Goal: Task Accomplishment & Management: Use online tool/utility

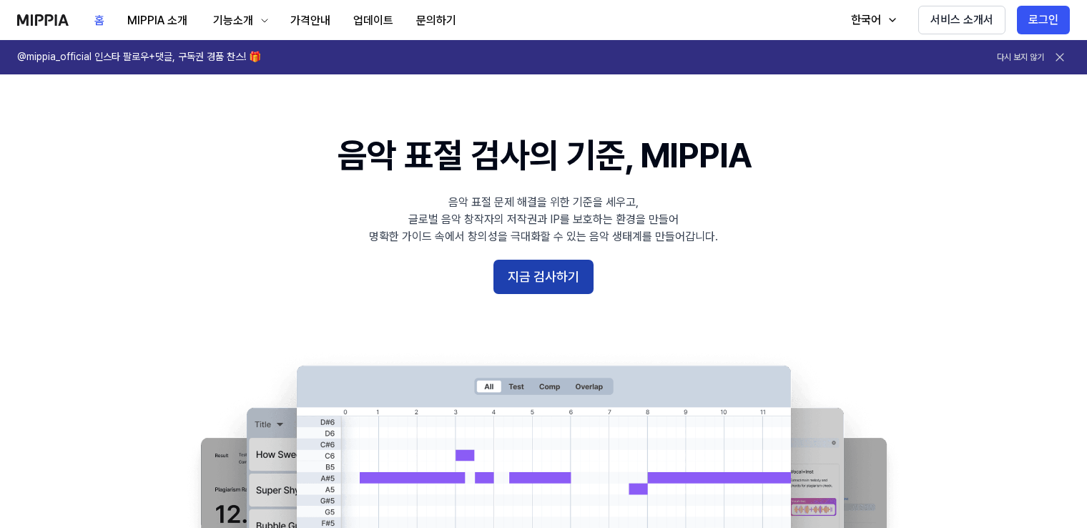
click at [526, 277] on button "지금 검사하기" at bounding box center [543, 276] width 100 height 34
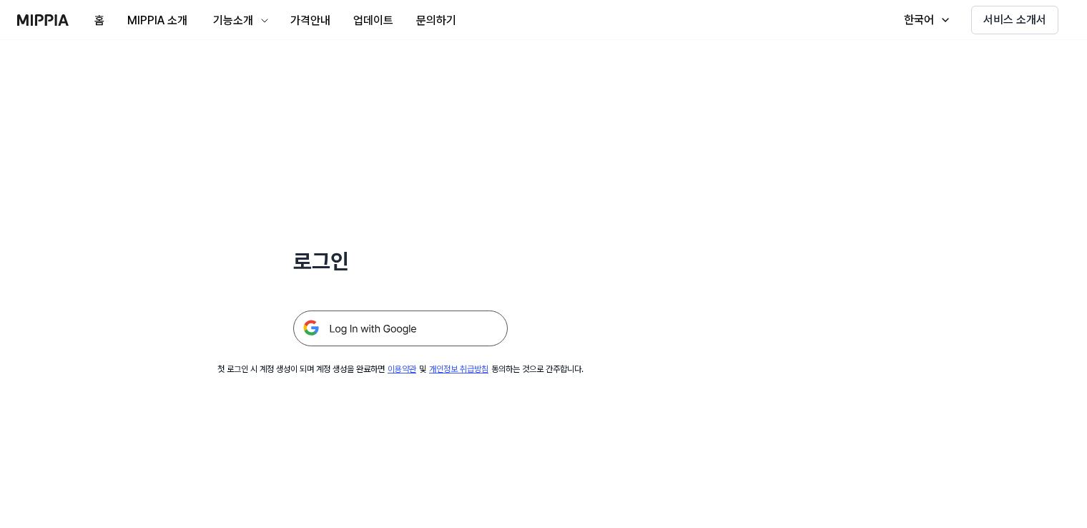
click at [360, 327] on img at bounding box center [400, 328] width 214 height 36
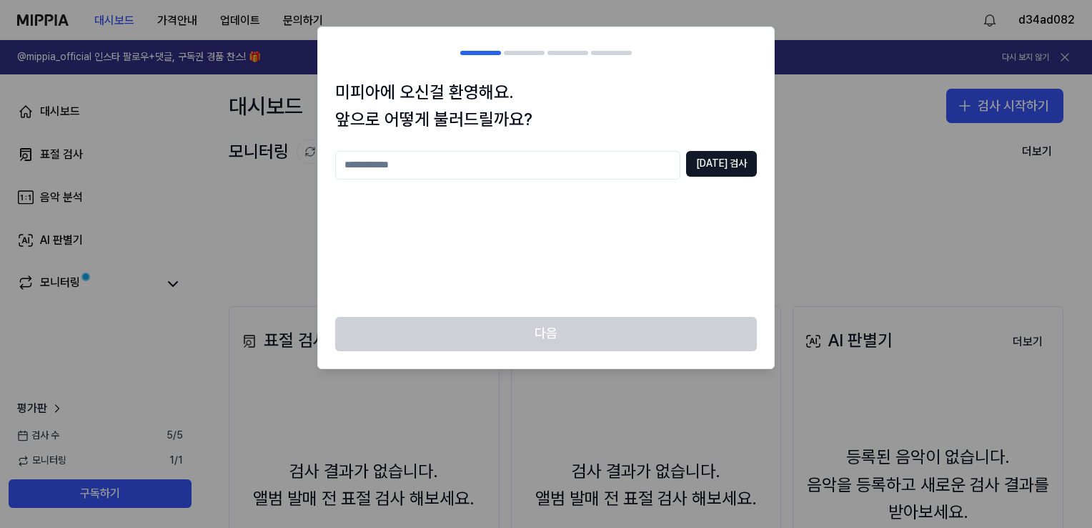
click at [383, 167] on input "text" at bounding box center [507, 165] width 345 height 29
type input "*"
type input "*****"
click at [716, 171] on button "[DATE] 검사" at bounding box center [721, 164] width 71 height 26
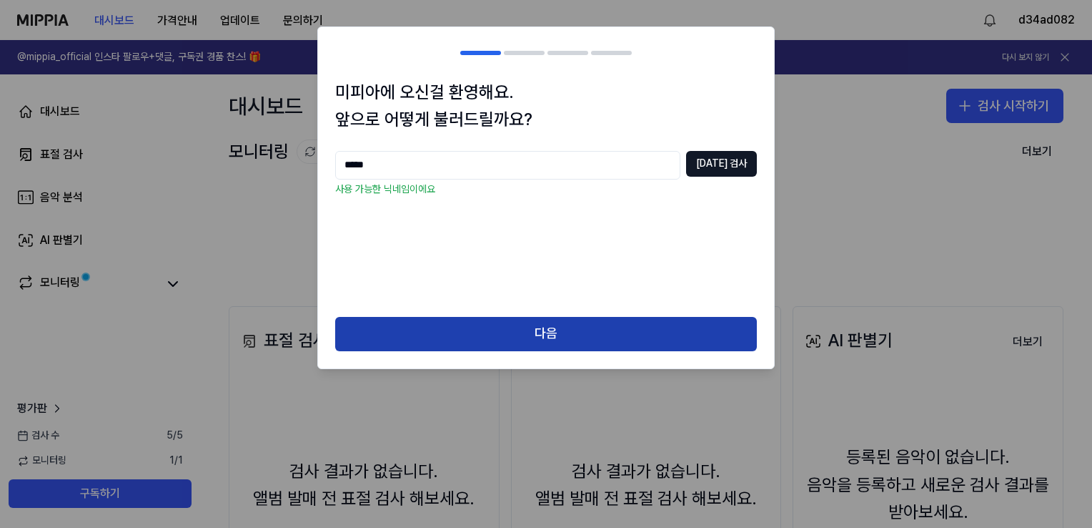
click at [532, 332] on button "다음" at bounding box center [546, 334] width 422 height 34
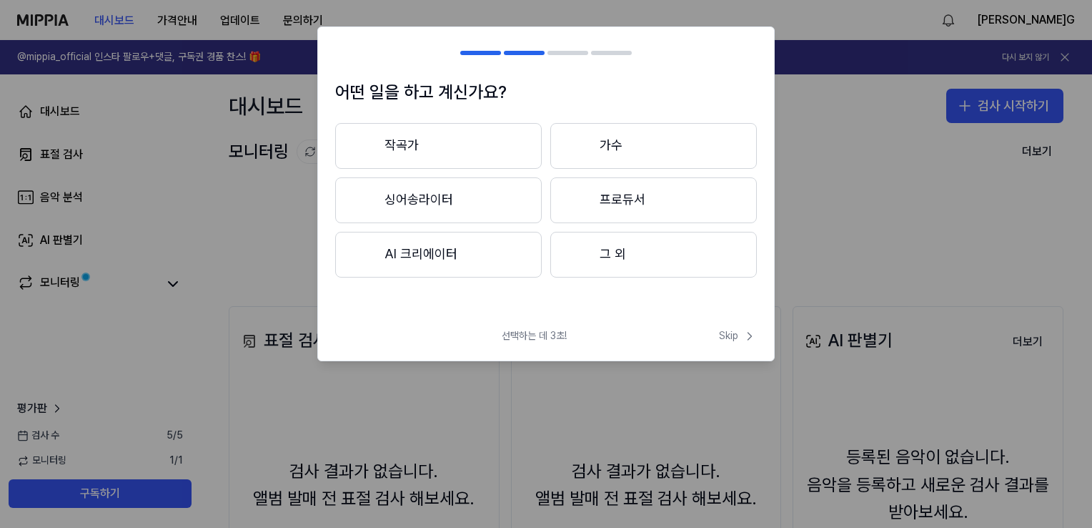
click at [443, 142] on button "작곡가" at bounding box center [438, 146] width 207 height 46
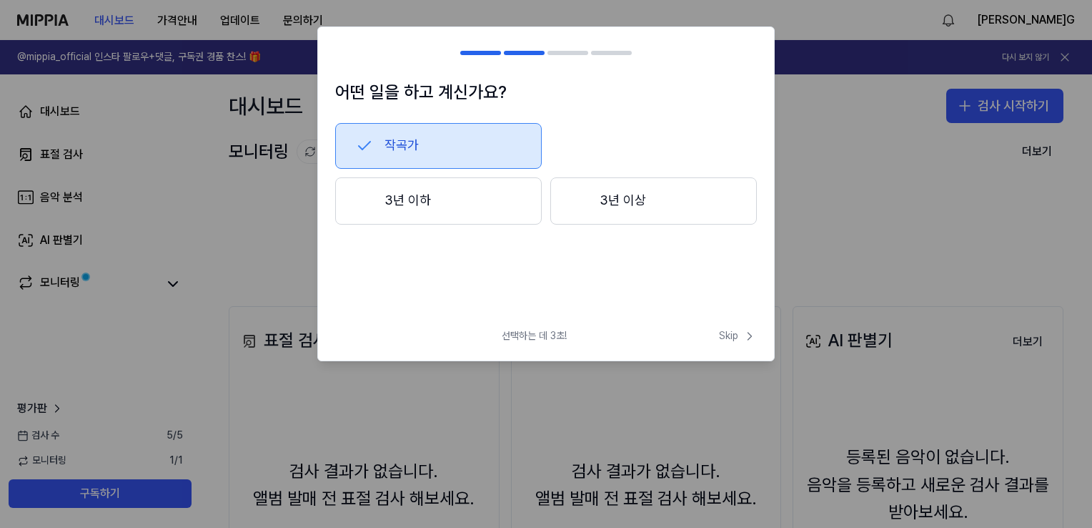
click at [447, 202] on button "3년 이하" at bounding box center [438, 200] width 207 height 47
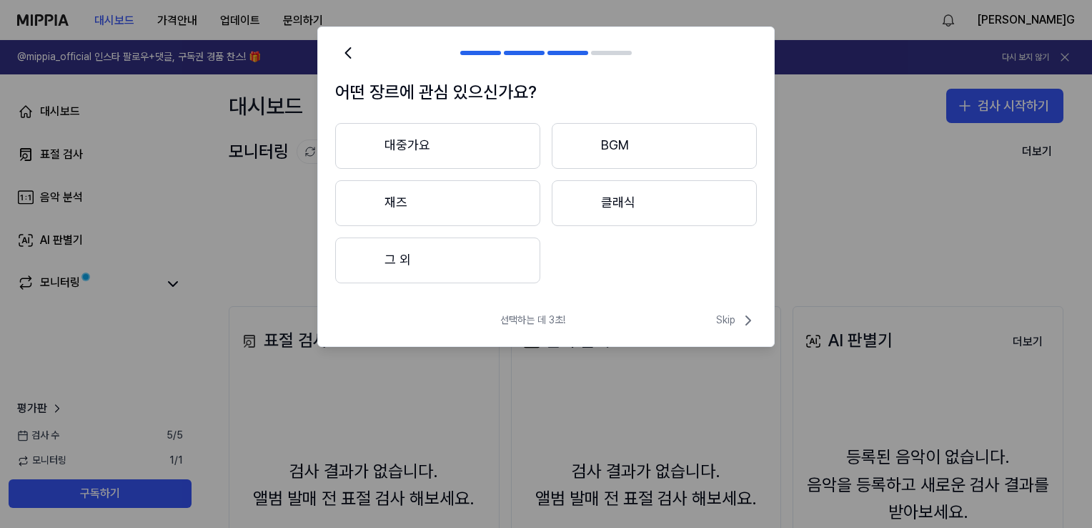
click at [457, 138] on button "대중가요" at bounding box center [437, 146] width 205 height 46
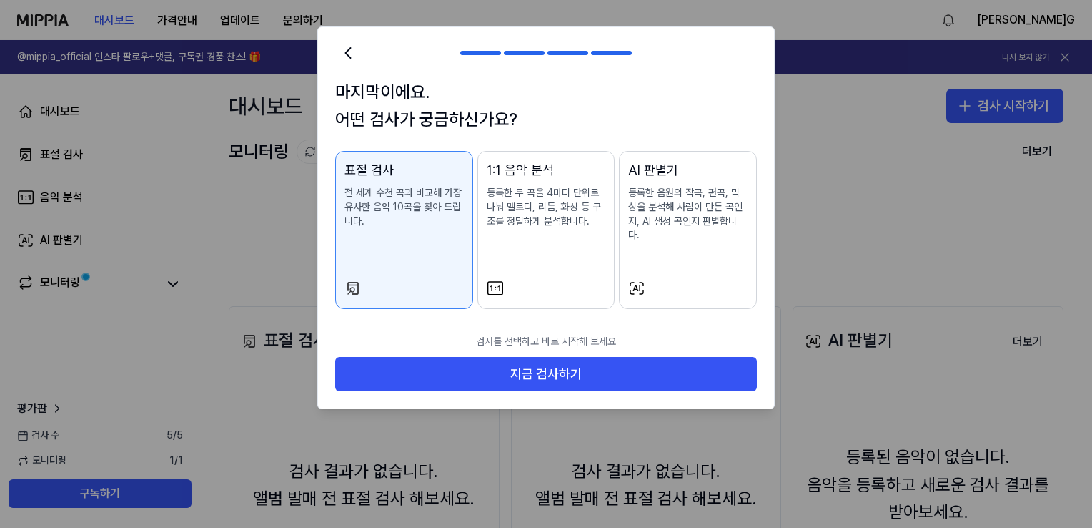
click at [417, 236] on div "표절 검사 전 세계 수천 곡과 비교해 가장 유사한 음악 10곡을 찾아 드립니다." at bounding box center [404, 208] width 119 height 97
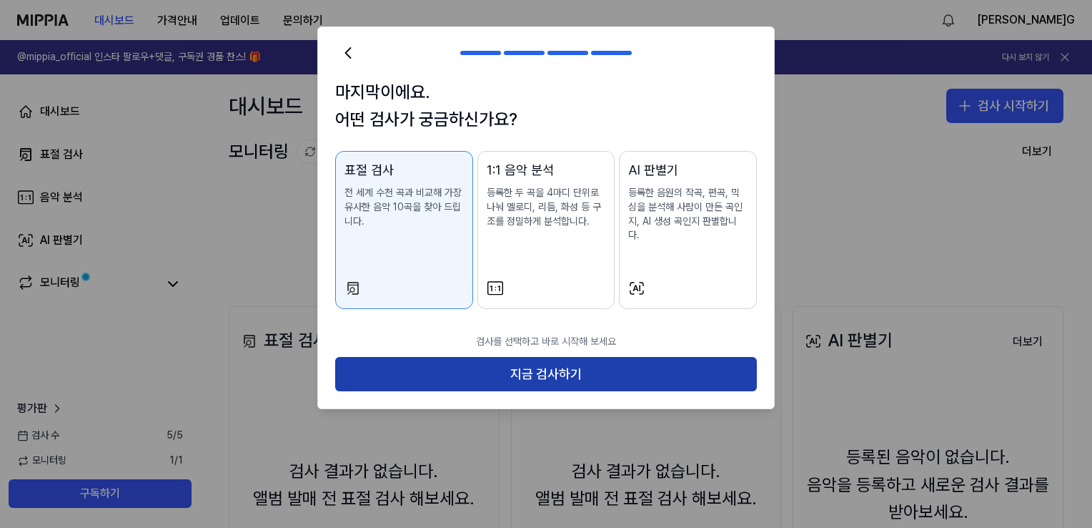
click at [538, 357] on button "지금 검사하기" at bounding box center [546, 374] width 422 height 34
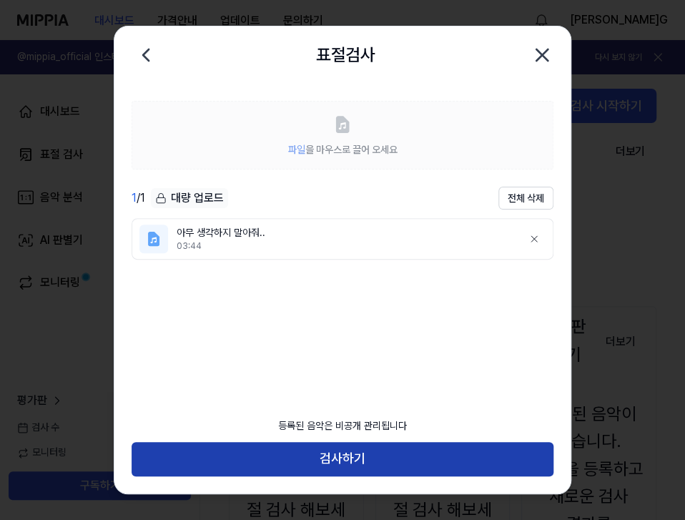
click at [345, 460] on button "검사하기" at bounding box center [343, 459] width 422 height 34
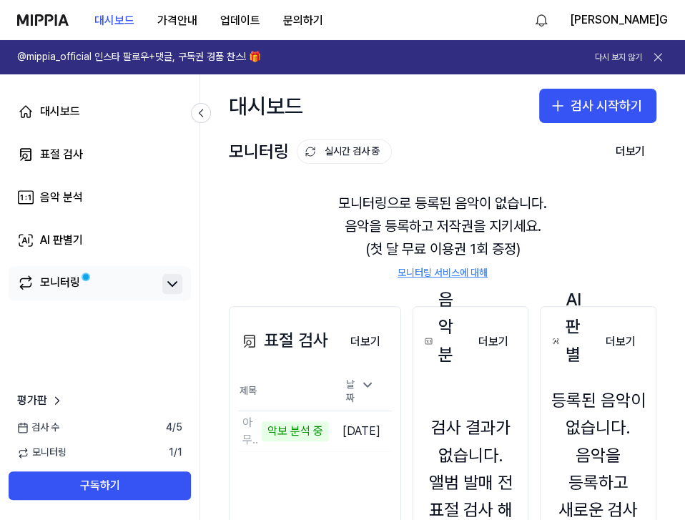
click at [174, 285] on icon at bounding box center [172, 284] width 9 height 4
click at [174, 282] on icon at bounding box center [172, 284] width 9 height 4
click at [65, 200] on div "음악 분석" at bounding box center [61, 197] width 43 height 17
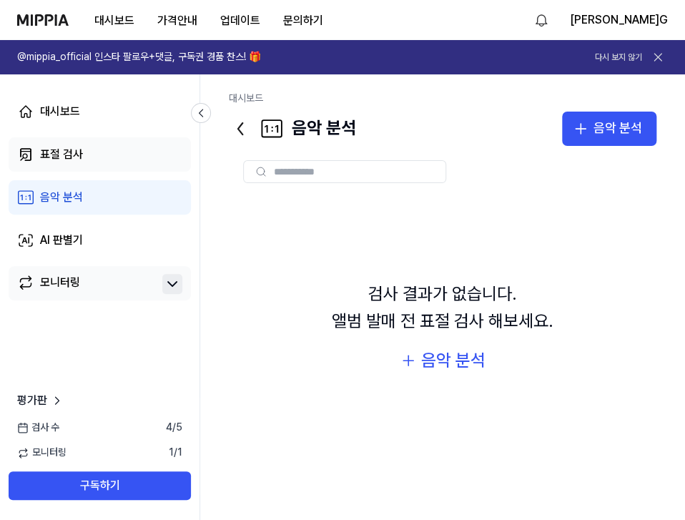
click at [62, 151] on div "표절 검사" at bounding box center [61, 154] width 43 height 17
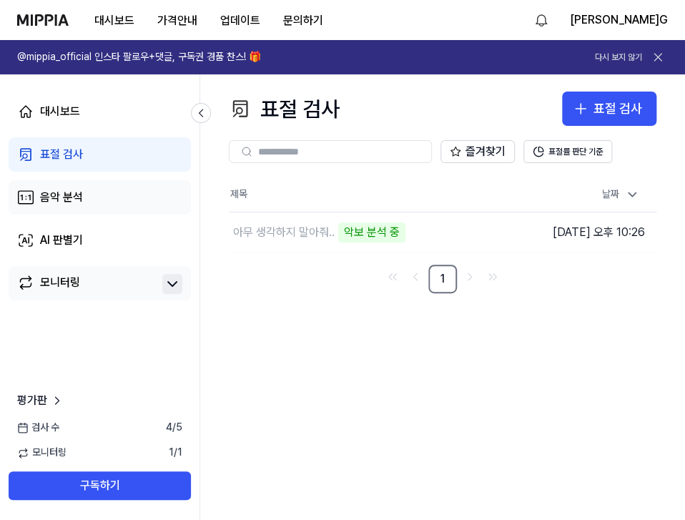
click at [51, 195] on div "음악 분석" at bounding box center [61, 197] width 43 height 17
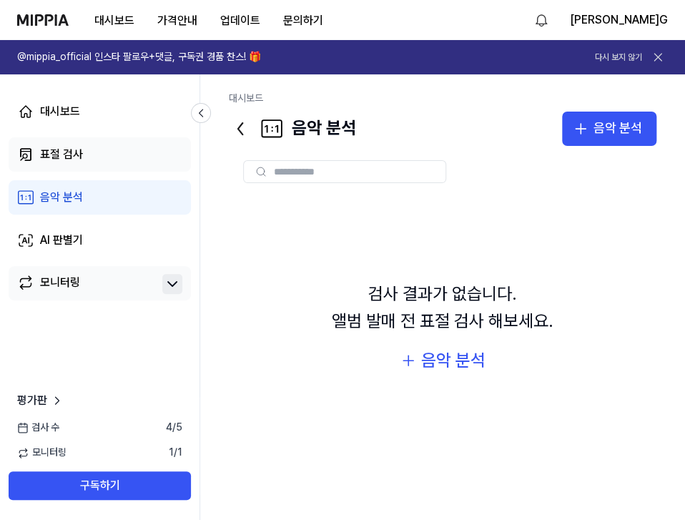
click at [54, 155] on div "표절 검사" at bounding box center [61, 154] width 43 height 17
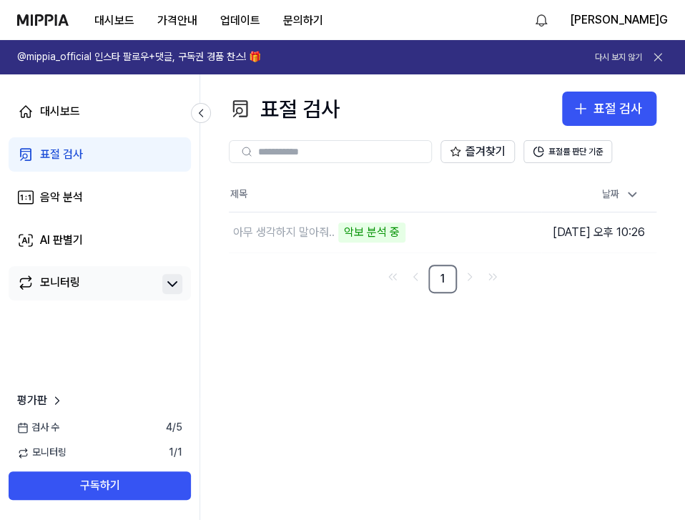
click at [176, 282] on icon at bounding box center [172, 284] width 9 height 4
click at [176, 282] on icon at bounding box center [172, 283] width 17 height 17
click at [631, 188] on icon at bounding box center [632, 194] width 14 height 14
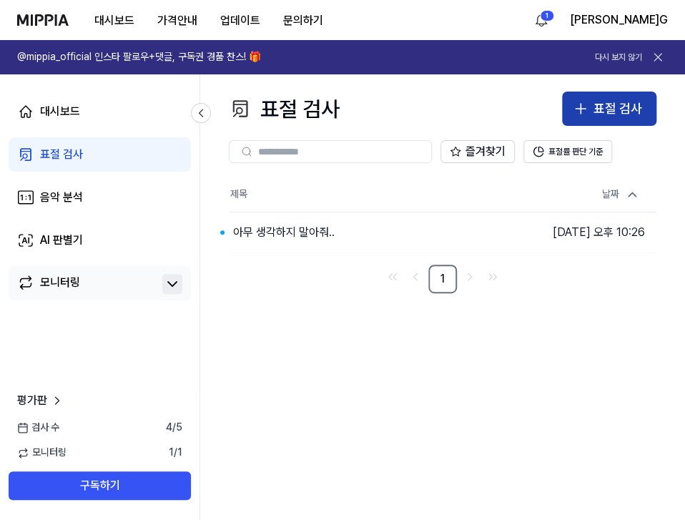
click at [620, 111] on div "표절 검사" at bounding box center [617, 109] width 49 height 21
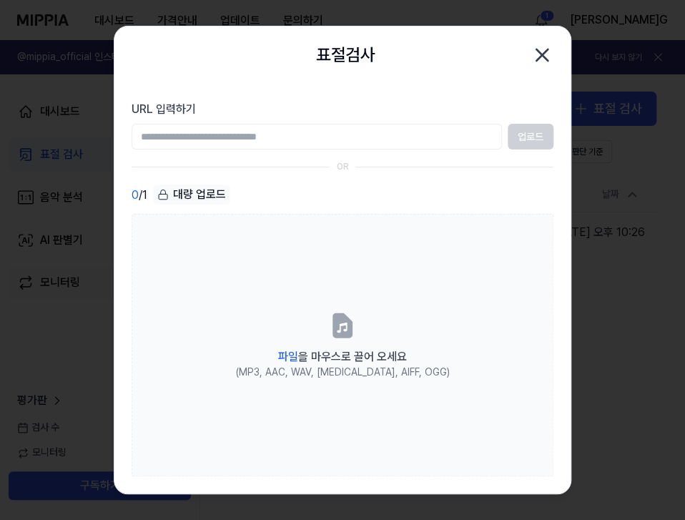
click at [541, 56] on icon "button" at bounding box center [541, 54] width 11 height 11
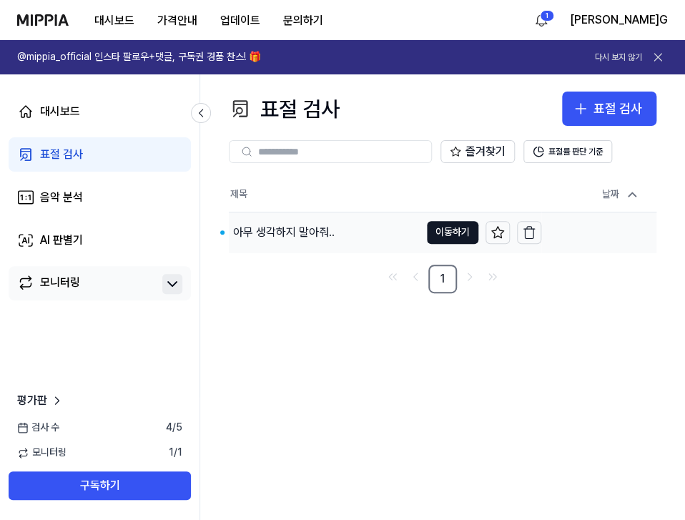
click at [295, 234] on div "아무 생각하지 말아줘.." at bounding box center [284, 232] width 102 height 17
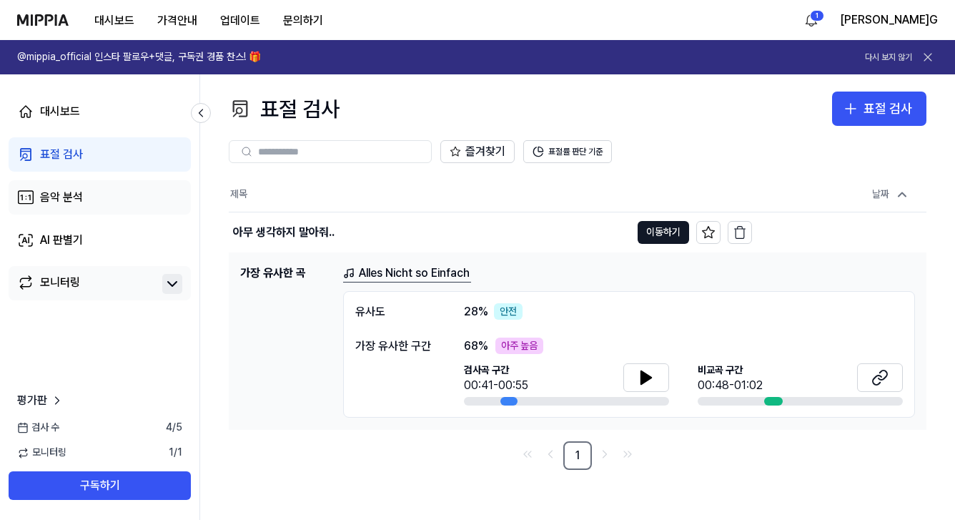
click at [67, 191] on div "음악 분석" at bounding box center [61, 197] width 43 height 17
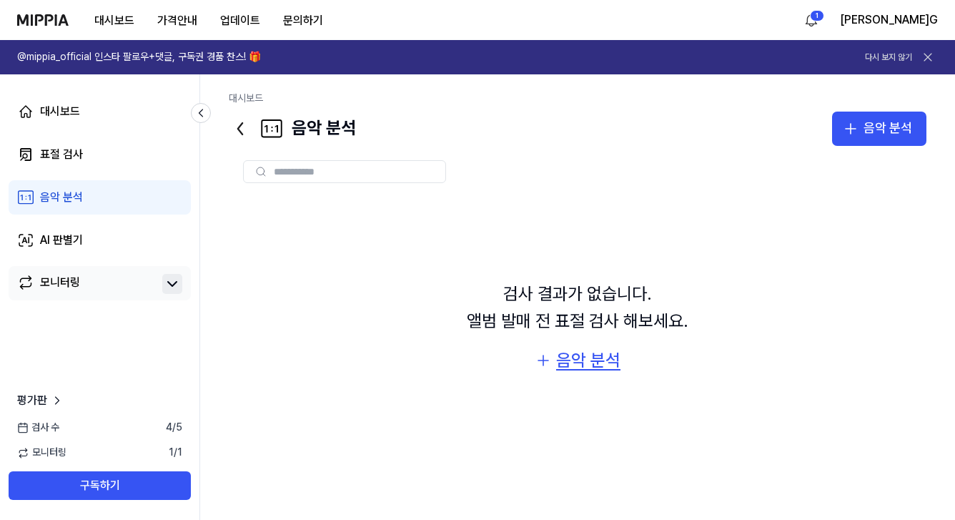
click at [591, 362] on div "음악 분석" at bounding box center [588, 360] width 64 height 27
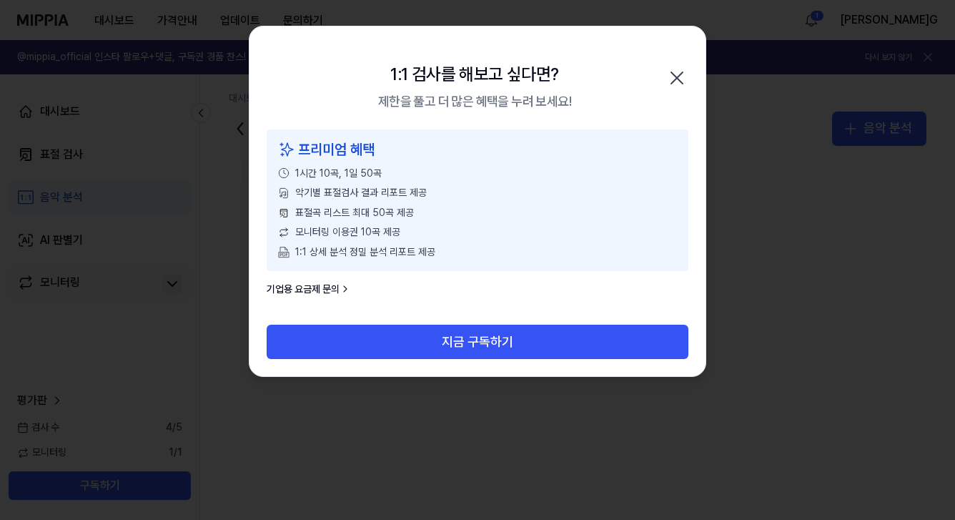
click at [678, 79] on icon "button" at bounding box center [676, 77] width 11 height 11
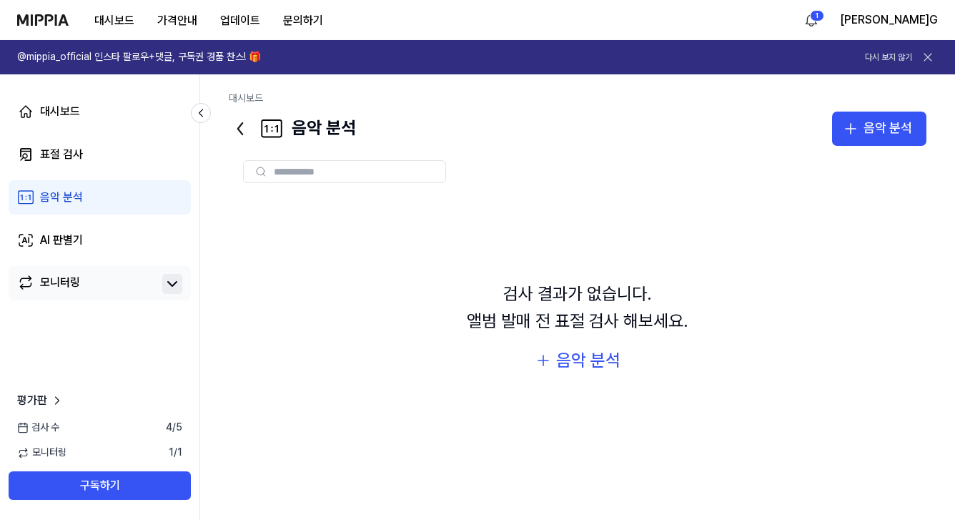
click at [169, 280] on icon at bounding box center [172, 283] width 17 height 17
click at [56, 147] on div "표절 검사" at bounding box center [61, 154] width 43 height 17
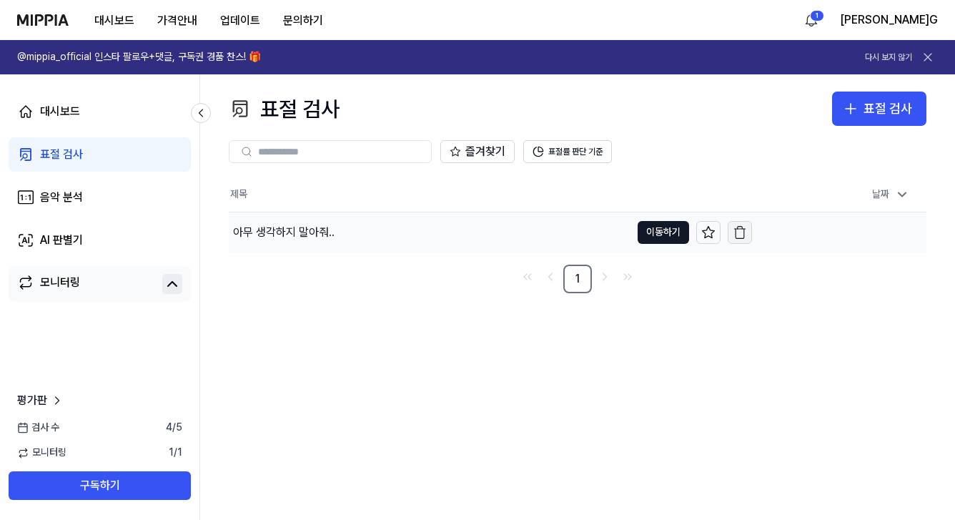
click at [741, 231] on icon "button" at bounding box center [740, 232] width 14 height 14
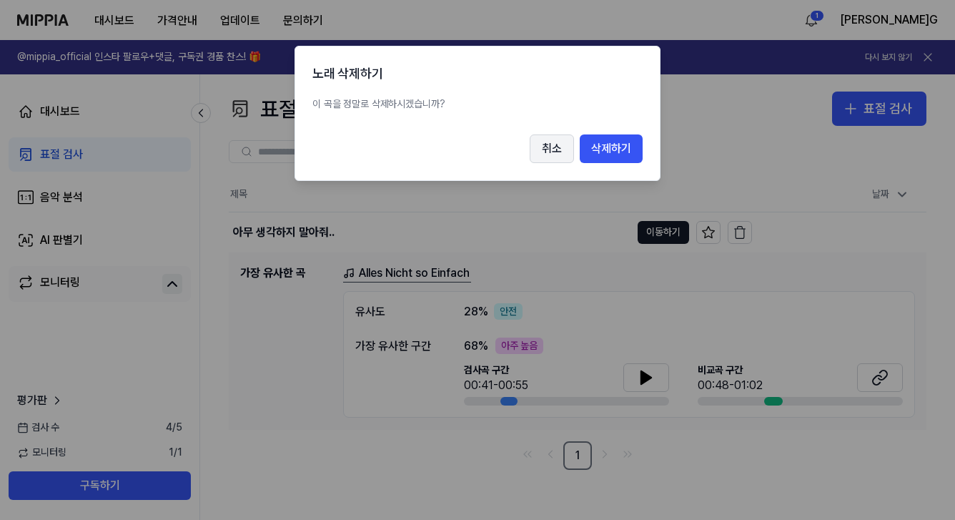
click at [550, 146] on button "취소" at bounding box center [552, 148] width 44 height 29
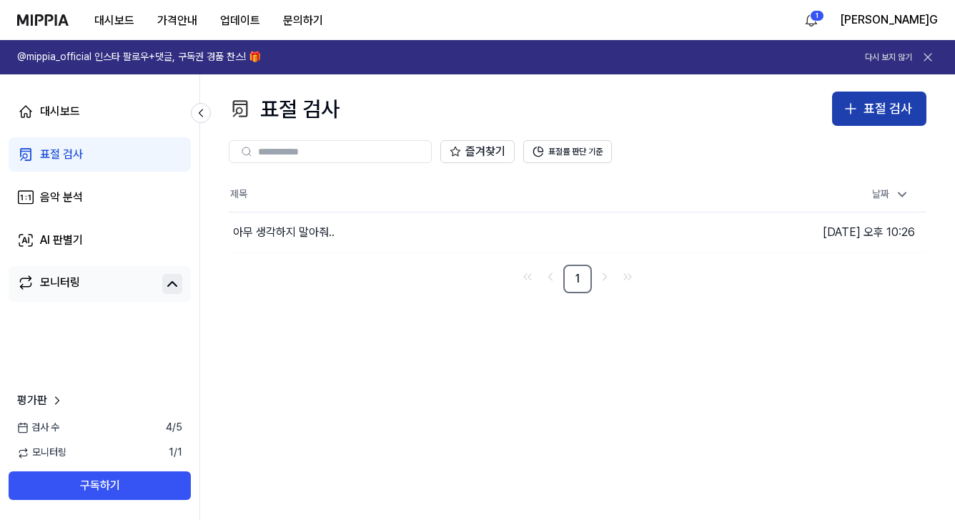
click at [905, 112] on div "표절 검사" at bounding box center [888, 109] width 49 height 21
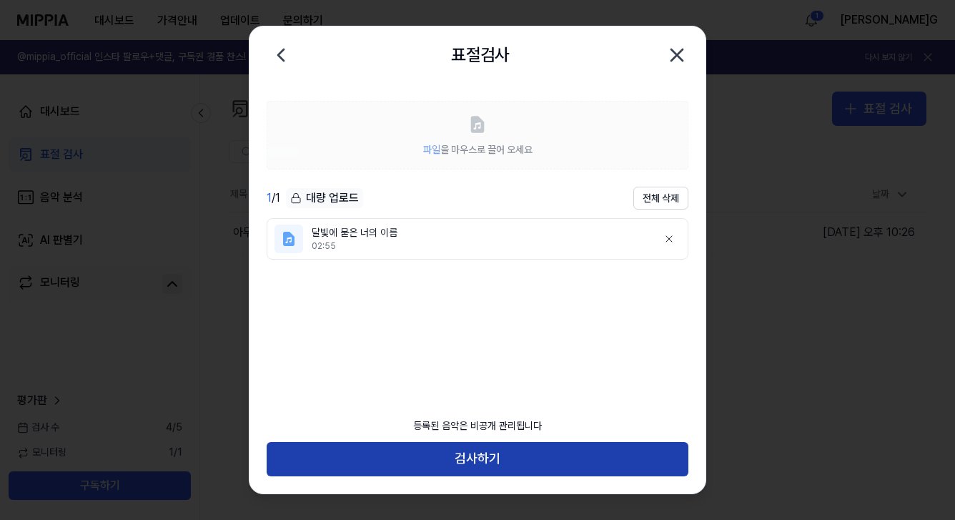
click at [507, 453] on button "검사하기" at bounding box center [478, 459] width 422 height 34
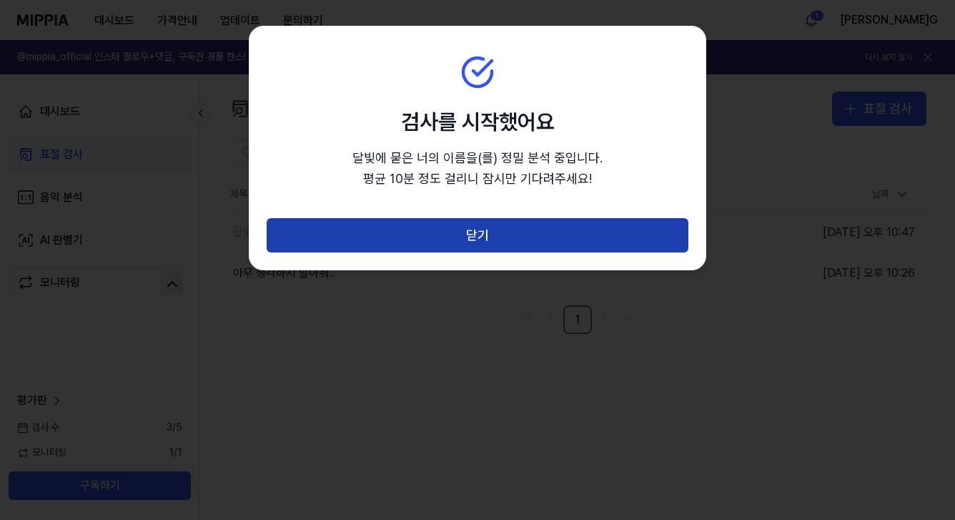
click at [472, 234] on button "닫기" at bounding box center [478, 235] width 422 height 34
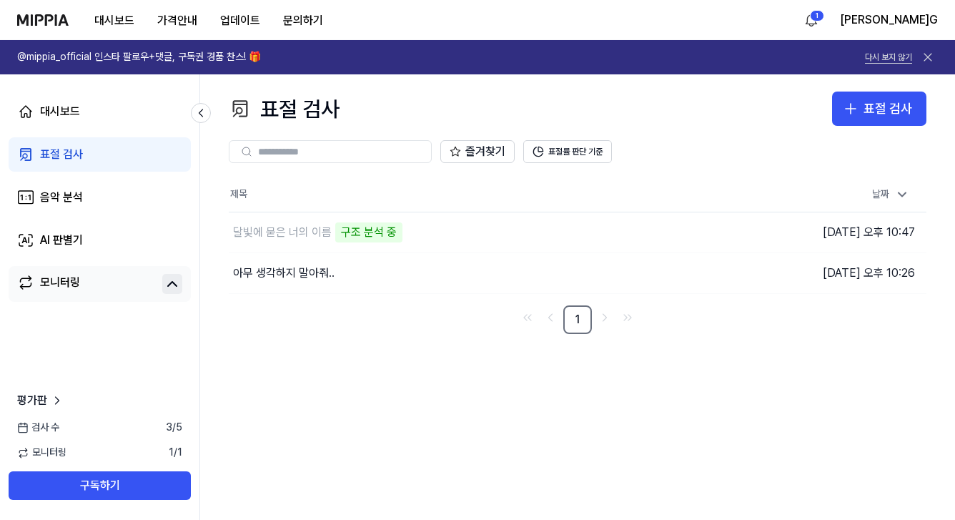
click at [893, 58] on button "다시 보지 않기" at bounding box center [888, 57] width 47 height 12
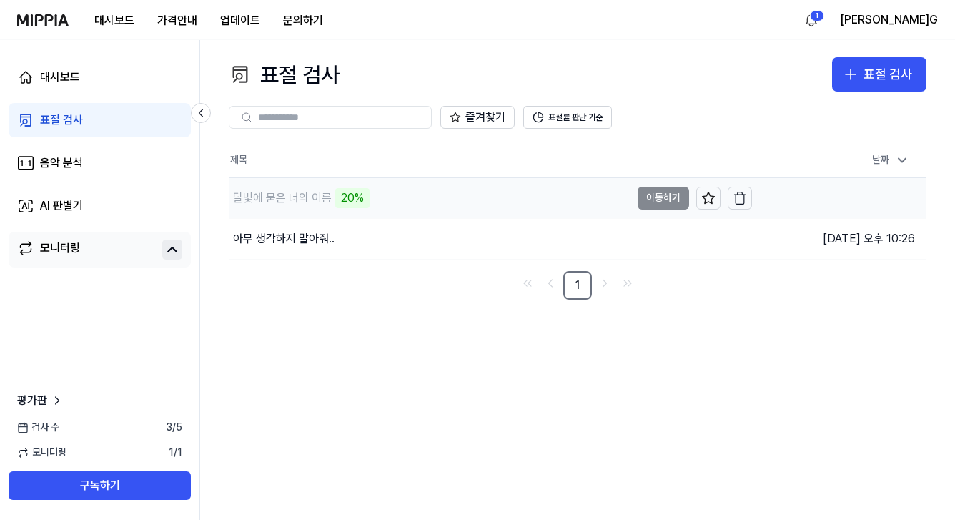
click at [398, 199] on div "달빛에 묻은 너의 이름 20%" at bounding box center [430, 198] width 402 height 40
click at [349, 195] on div "20%" at bounding box center [352, 198] width 34 height 20
click at [656, 197] on td "달빛에 묻은 너의 이름 21% 이동하기" at bounding box center [490, 198] width 523 height 40
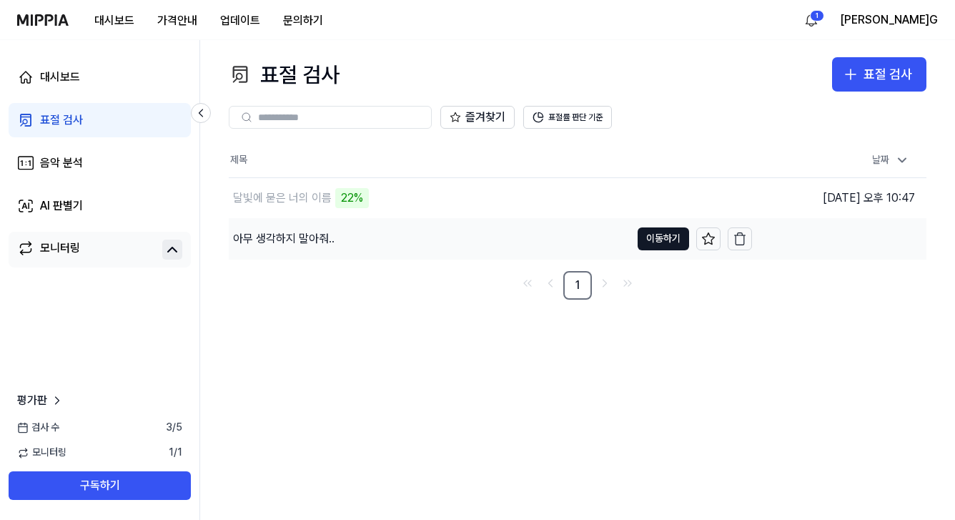
click at [303, 238] on div "아무 생각하지 말아줘.." at bounding box center [284, 238] width 102 height 17
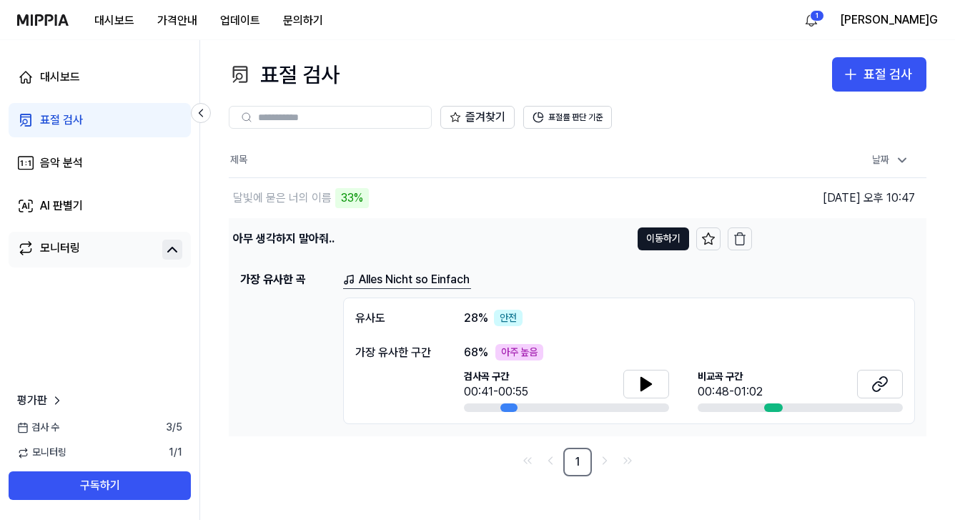
click at [298, 236] on div "아무 생각하지 말아줘.." at bounding box center [284, 238] width 102 height 17
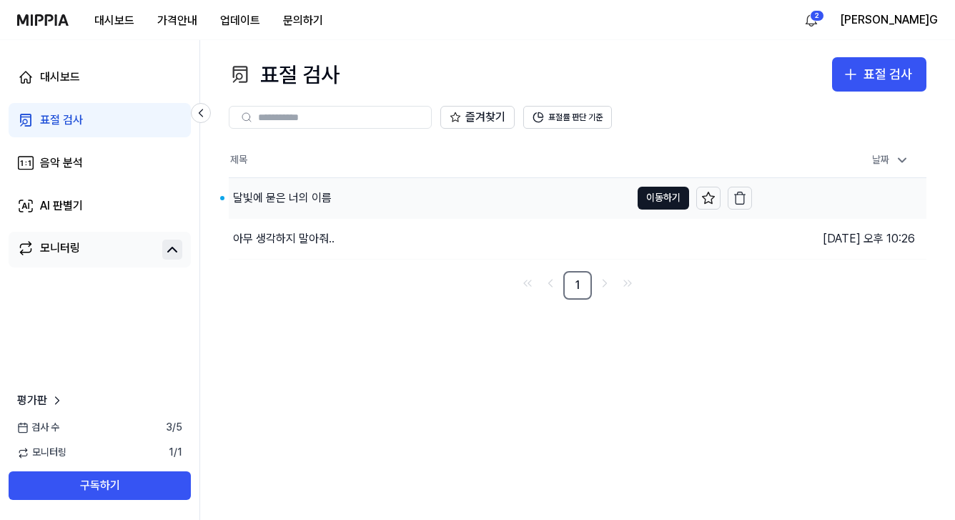
click at [309, 199] on div "달빛에 묻은 너의 이름" at bounding box center [282, 197] width 99 height 17
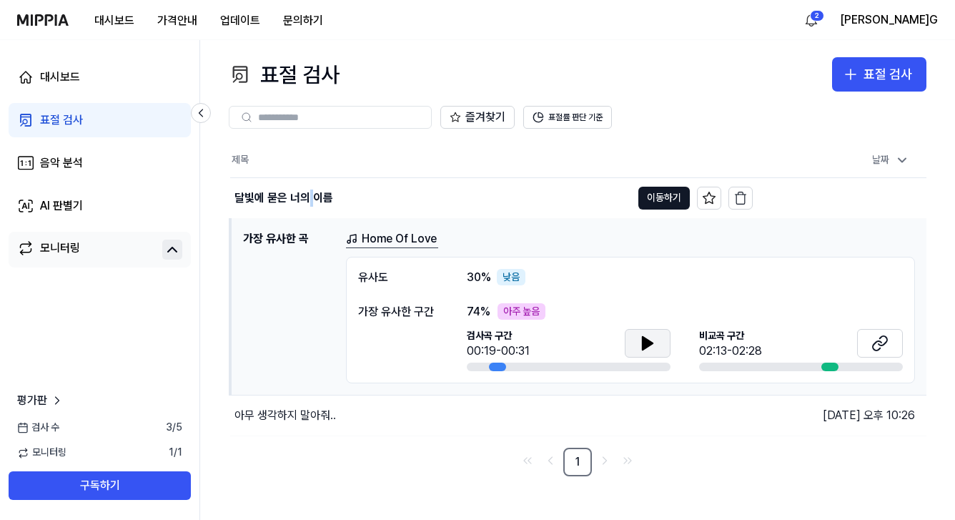
click at [647, 344] on icon at bounding box center [648, 343] width 10 height 13
click at [647, 345] on icon at bounding box center [647, 343] width 17 height 17
click at [644, 340] on icon at bounding box center [648, 343] width 10 height 13
click at [643, 340] on icon at bounding box center [644, 342] width 3 height 11
click at [643, 340] on icon at bounding box center [648, 343] width 10 height 13
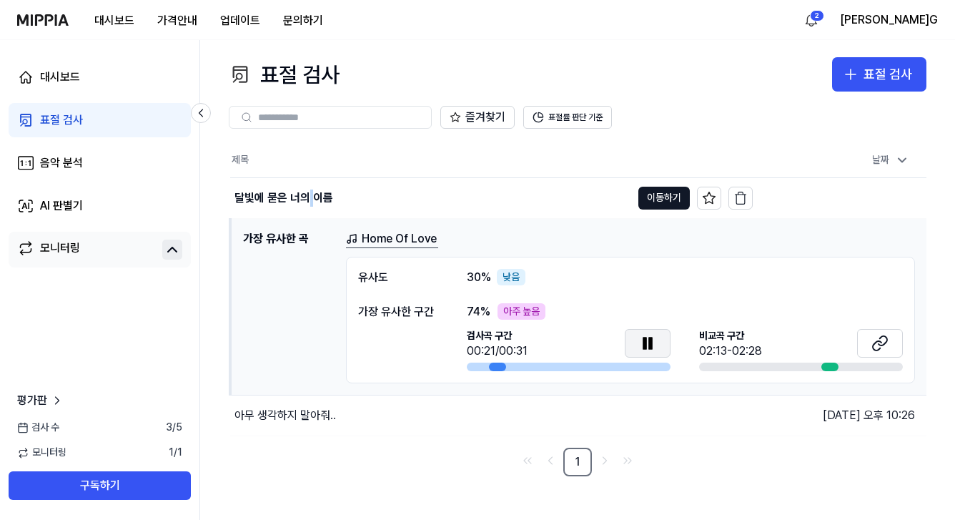
click at [643, 340] on icon at bounding box center [644, 342] width 3 height 11
click at [306, 194] on div "달빛에 묻은 너의 이름" at bounding box center [283, 197] width 99 height 17
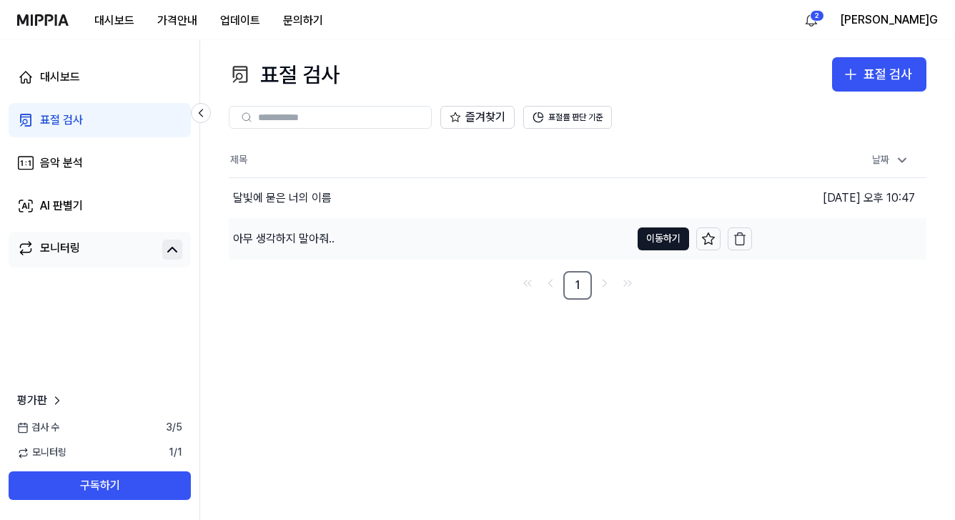
click at [280, 234] on div "아무 생각하지 말아줘.." at bounding box center [284, 238] width 102 height 17
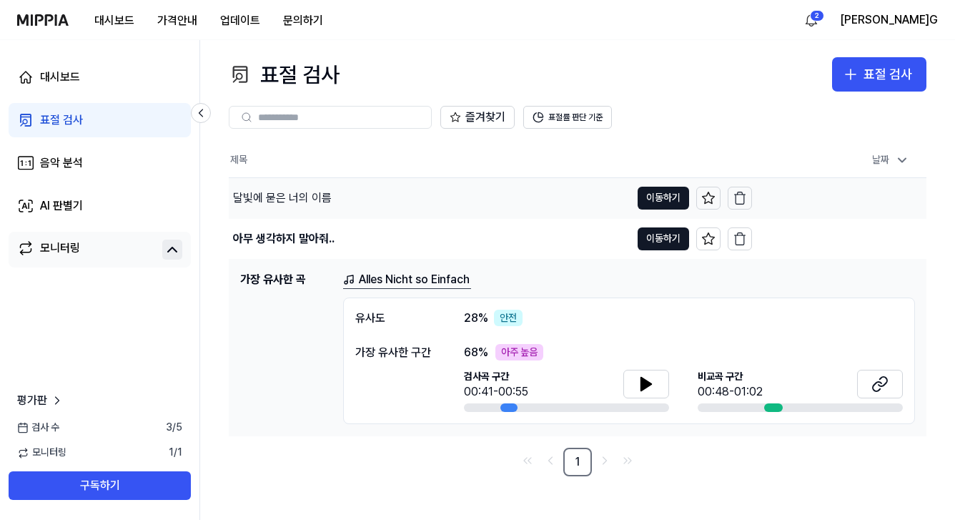
click at [282, 199] on div "달빛에 묻은 너의 이름" at bounding box center [282, 197] width 99 height 17
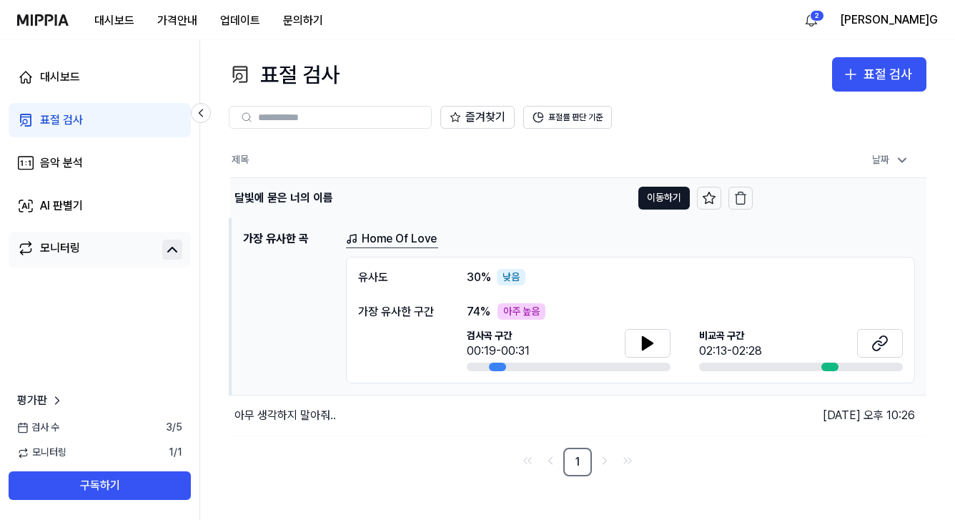
click at [282, 197] on div "달빛에 묻은 너의 이름" at bounding box center [283, 197] width 99 height 17
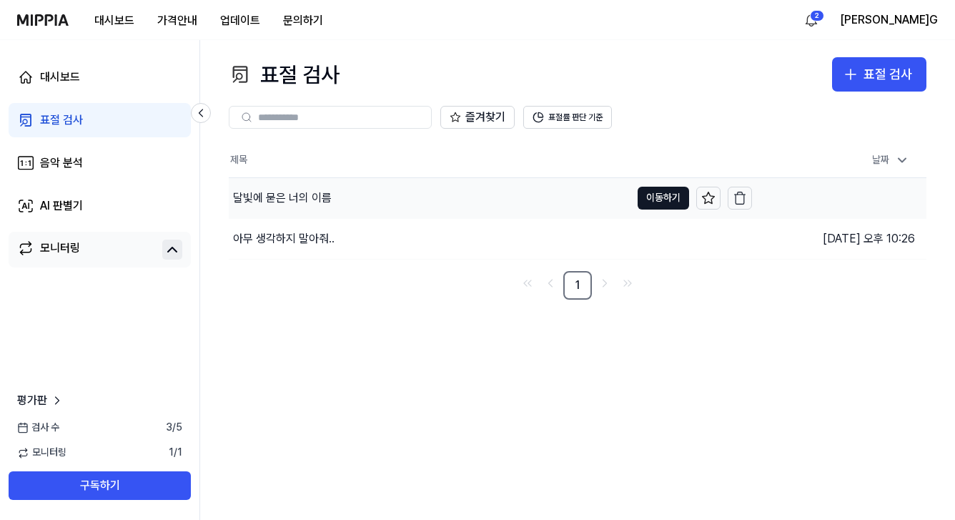
click at [282, 197] on div "달빛에 묻은 너의 이름" at bounding box center [282, 197] width 99 height 17
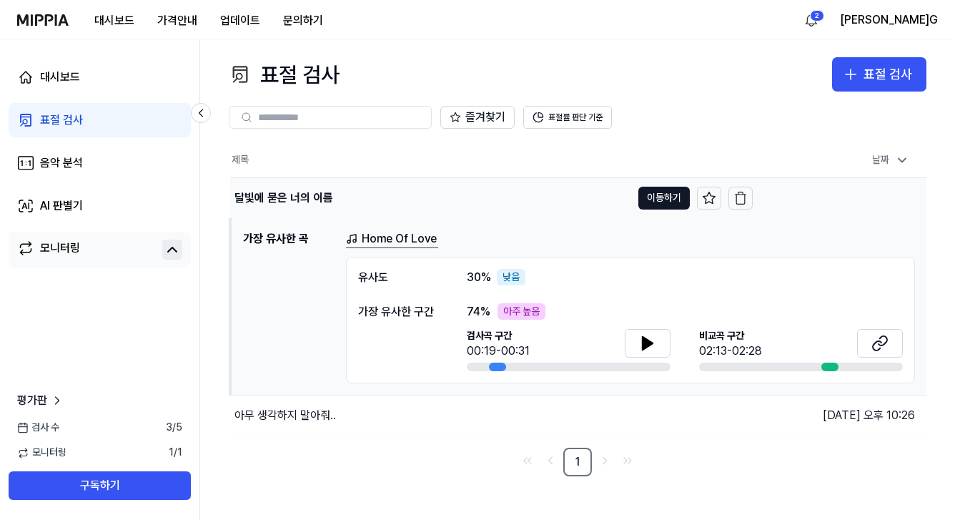
click at [282, 197] on div "달빛에 묻은 너의 이름" at bounding box center [283, 197] width 99 height 17
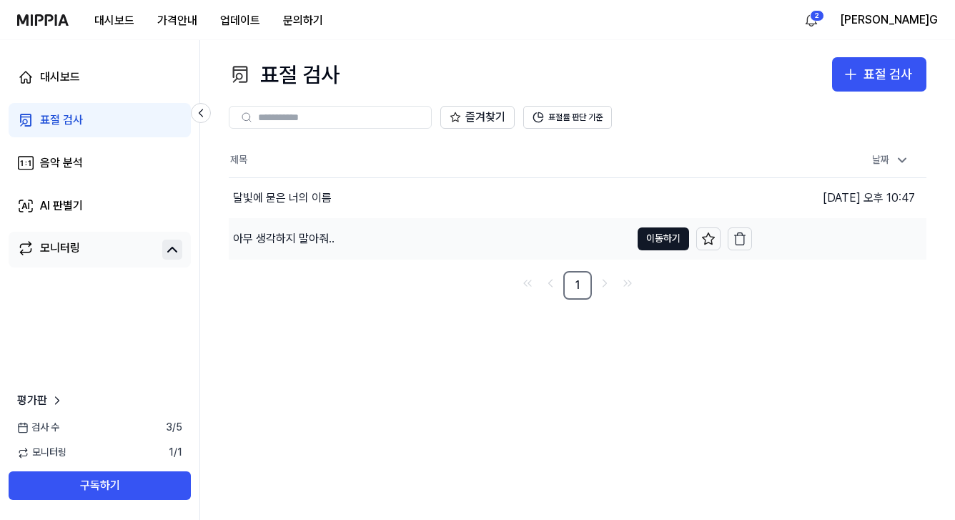
click at [275, 238] on div "아무 생각하지 말아줘.." at bounding box center [284, 238] width 102 height 17
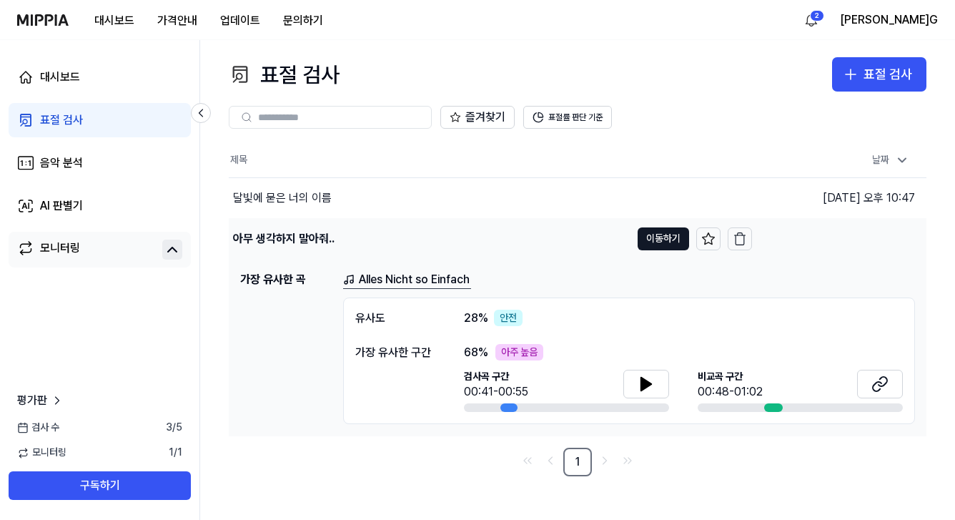
click at [275, 238] on div "아무 생각하지 말아줘.." at bounding box center [284, 238] width 102 height 17
